Goal: Task Accomplishment & Management: Manage account settings

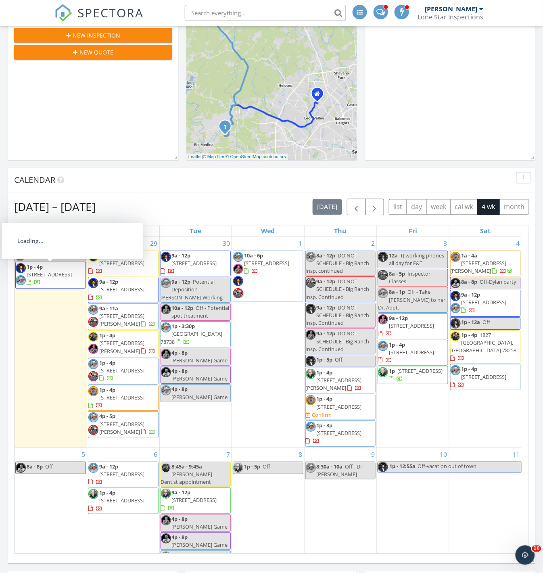
click at [65, 271] on span "1p - 4p 130 County Road 3826, San Antonio 78253" at bounding box center [51, 275] width 70 height 24
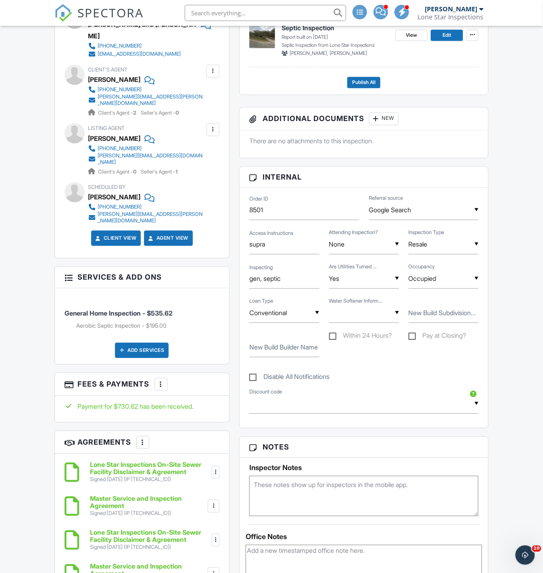
scroll to position [358, 0]
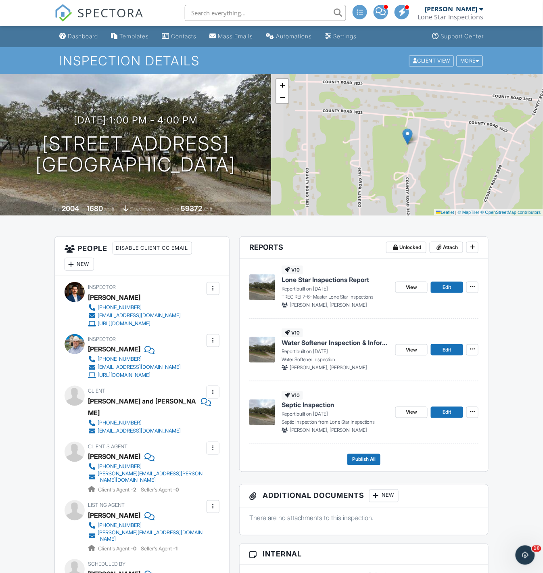
drag, startPoint x: 77, startPoint y: 37, endPoint x: 79, endPoint y: 41, distance: 4.9
click at [77, 37] on div "Dashboard" at bounding box center [83, 36] width 31 height 7
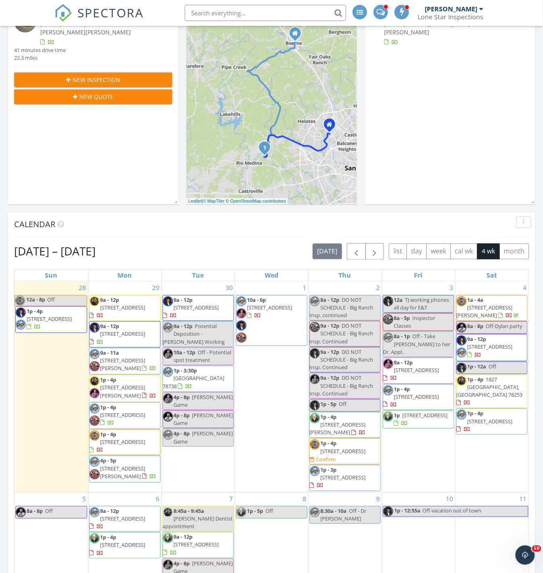
scroll to position [269, 0]
